Goal: Transaction & Acquisition: Purchase product/service

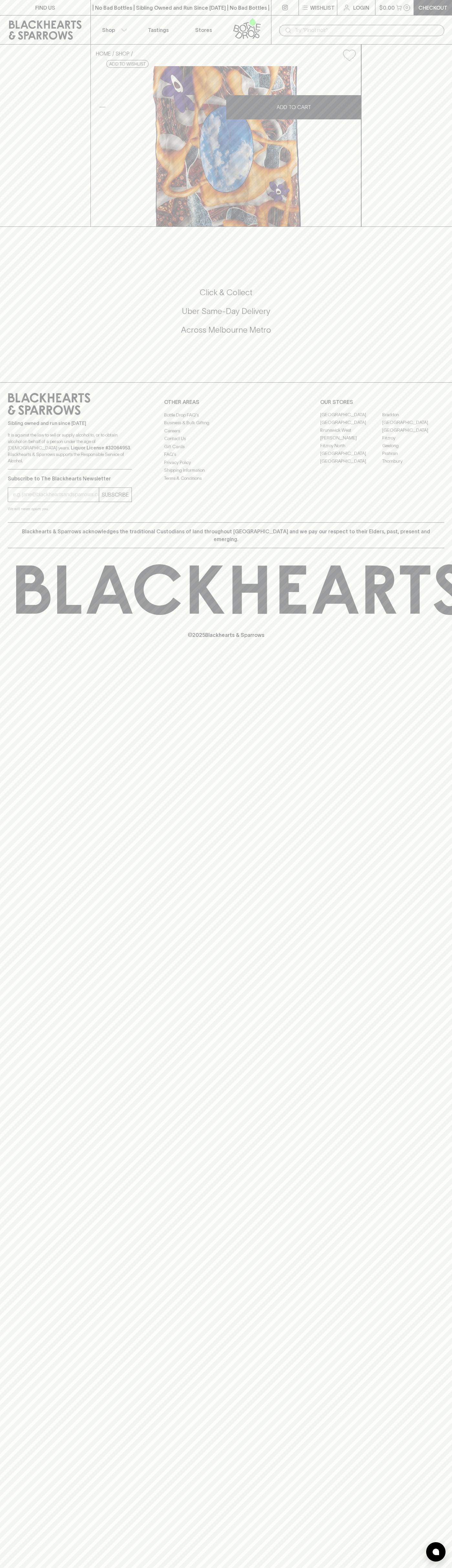
click at [114, 23] on button "Shop" at bounding box center [113, 29] width 45 height 29
click at [314, 1567] on html "FIND US | No Bad Bottles | Sibling Owned and Run Since 2006 | No Bad Bottles | …" at bounding box center [226, 784] width 452 height 1568
click at [24, 755] on div at bounding box center [226, 784] width 452 height 1568
